Goal: Register for event/course

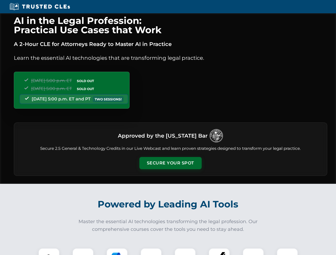
click at [170, 163] on button "Secure Your Spot" at bounding box center [170, 163] width 62 height 12
click at [49, 252] on img at bounding box center [48, 258] width 15 height 15
click at [83, 252] on div at bounding box center [82, 258] width 21 height 21
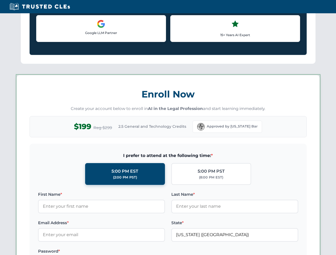
click at [151, 252] on label "Password *" at bounding box center [101, 251] width 127 height 6
